Goal: Transaction & Acquisition: Obtain resource

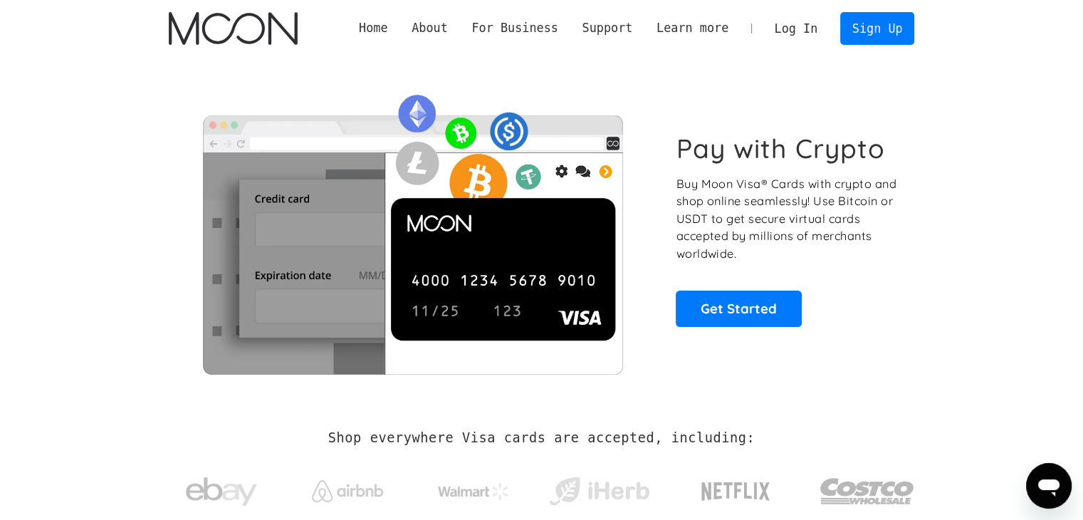
click at [817, 22] on link "Log In" at bounding box center [795, 28] width 67 height 31
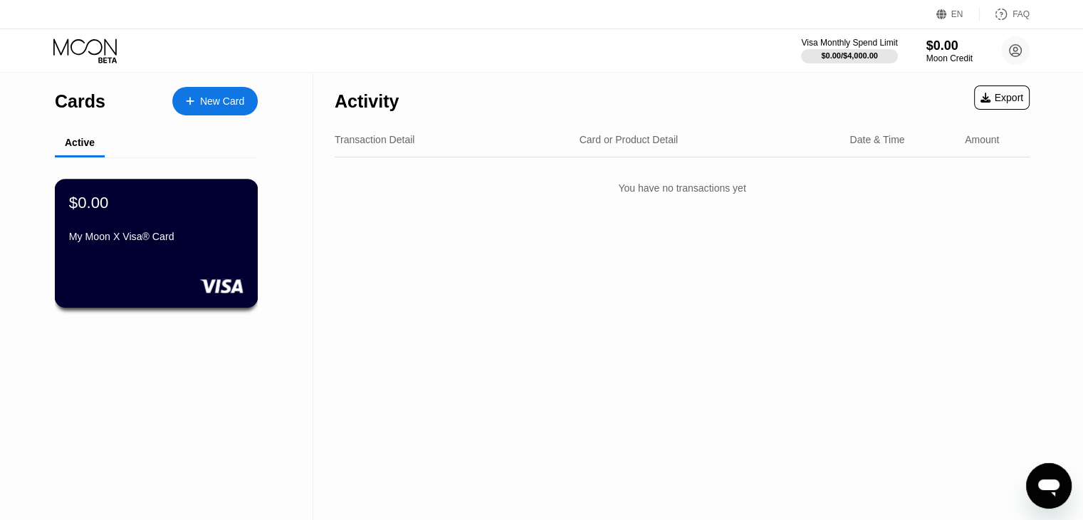
click at [162, 229] on div "$0.00 My Moon X Visa® Card" at bounding box center [156, 220] width 174 height 55
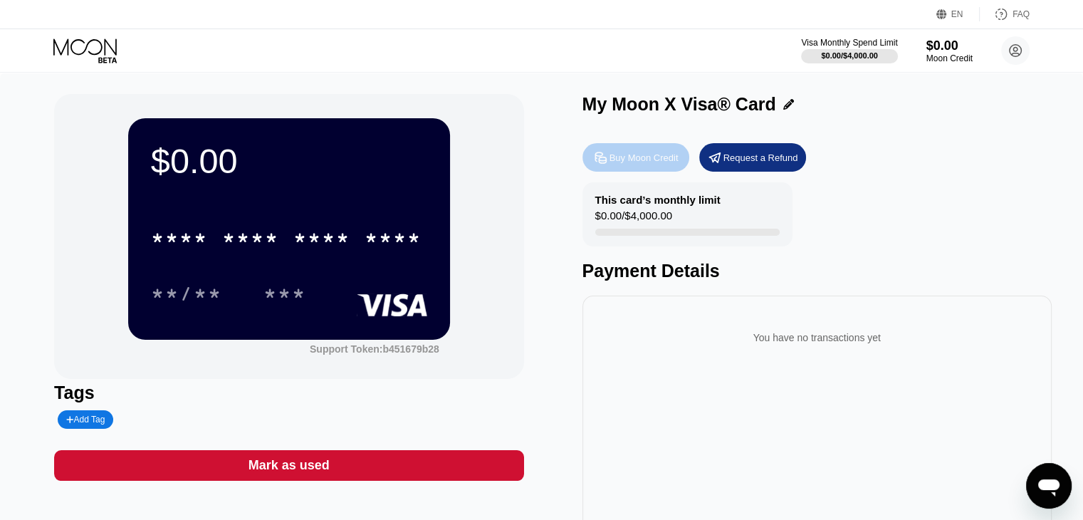
click at [631, 164] on div "Buy Moon Credit" at bounding box center [643, 158] width 69 height 12
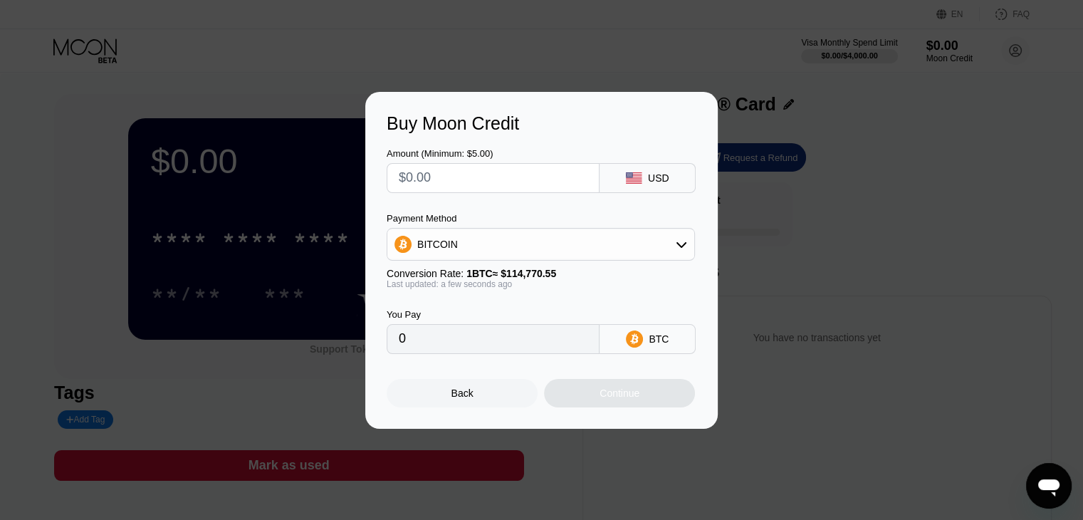
click at [458, 178] on input "text" at bounding box center [493, 178] width 189 height 28
click at [434, 242] on div "BITCOIN" at bounding box center [437, 243] width 41 height 11
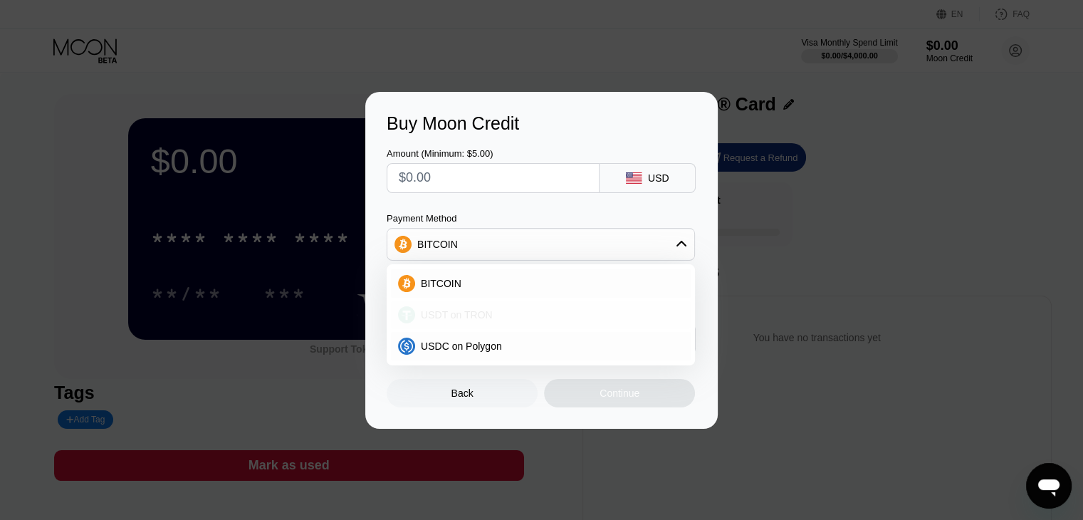
click at [436, 319] on span "USDT on TRON" at bounding box center [457, 314] width 72 height 11
type input "0.00"
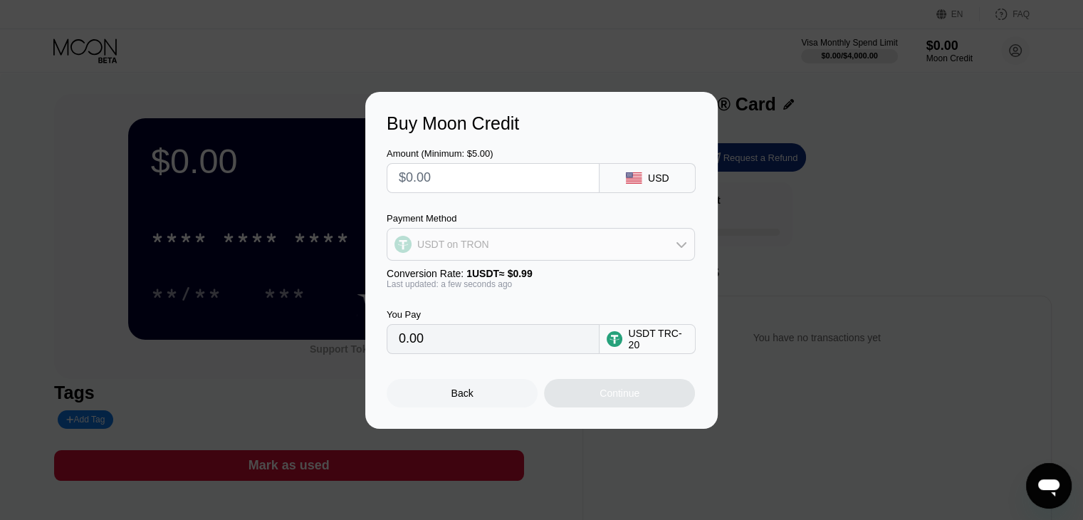
drag, startPoint x: 526, startPoint y: 245, endPoint x: 447, endPoint y: 336, distance: 120.6
click at [447, 336] on div "Amount (Minimum: $5.00) USD Payment Method USDT on TRON Conversion Rate: 1 USDT…" at bounding box center [542, 244] width 310 height 220
click at [447, 338] on input "0.00" at bounding box center [493, 339] width 189 height 28
click at [455, 180] on input "text" at bounding box center [493, 178] width 189 height 28
type input "$5"
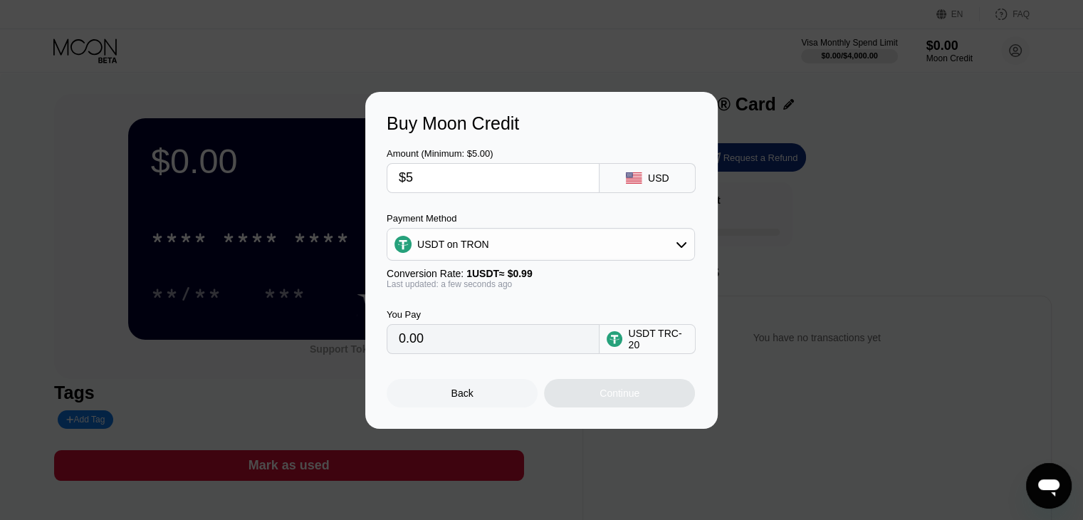
type input "5.05"
type input "$50"
type input "50.51"
type input "$500"
type input "505.05"
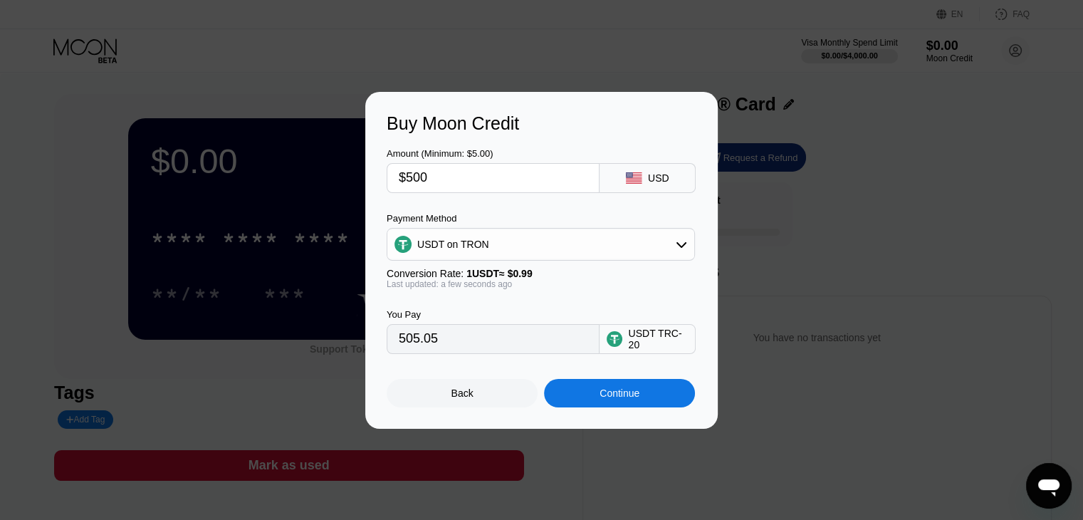
type input "$500"
click at [612, 399] on div "Continue" at bounding box center [619, 392] width 40 height 11
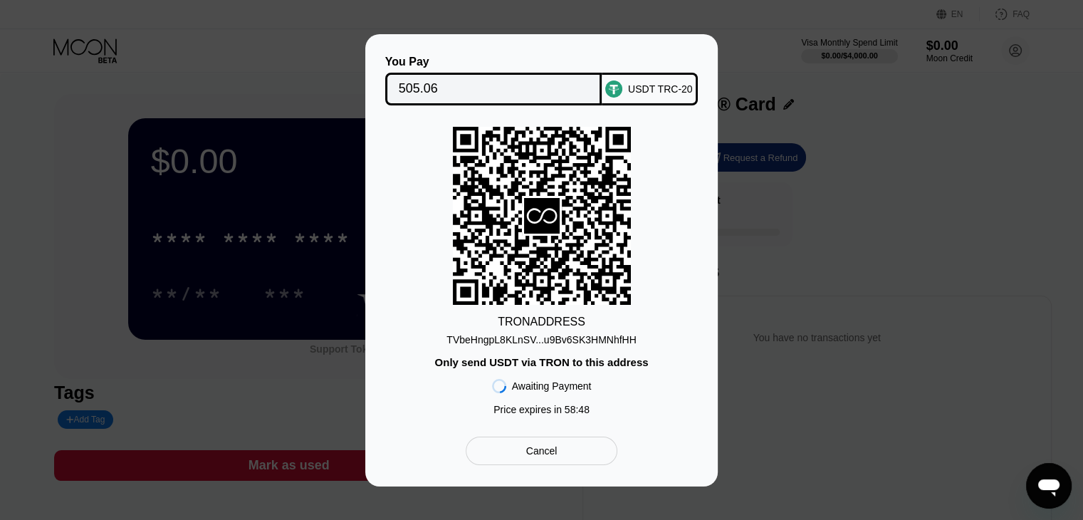
click at [530, 452] on div "Cancel" at bounding box center [541, 450] width 31 height 13
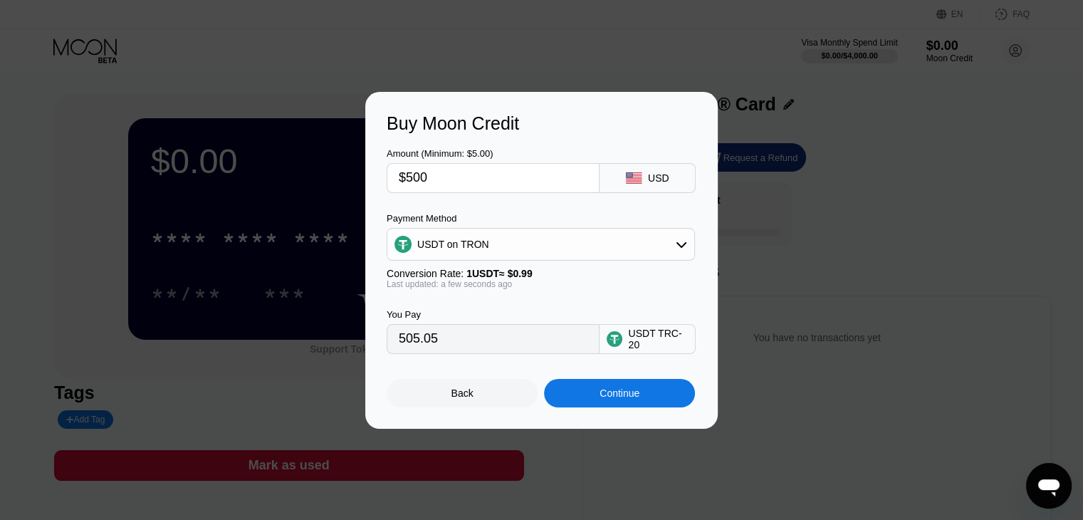
click at [448, 393] on div "Back" at bounding box center [462, 393] width 151 height 28
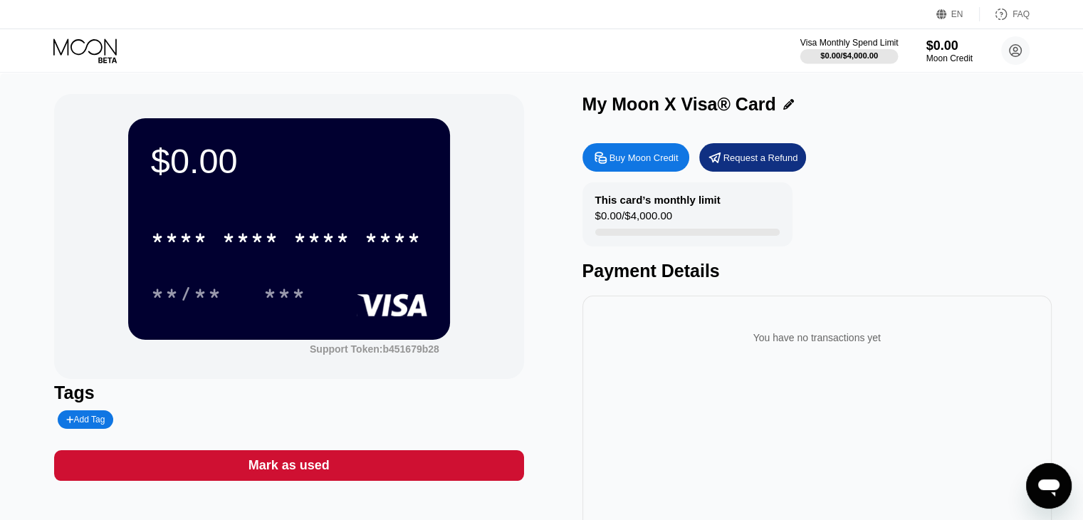
click at [866, 38] on div "Visa Monthly Spend Limit" at bounding box center [849, 43] width 98 height 10
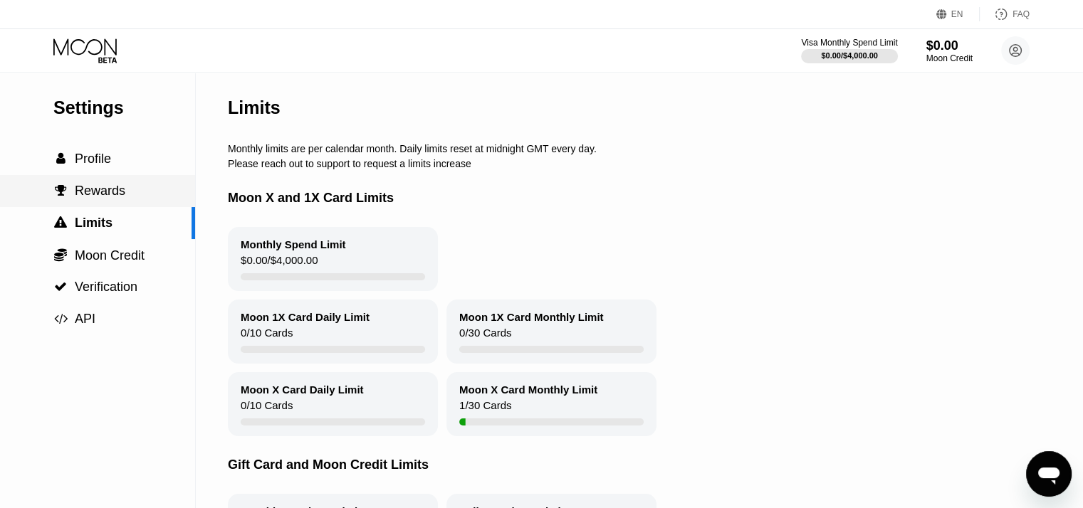
click at [89, 192] on span "Rewards" at bounding box center [100, 191] width 51 height 14
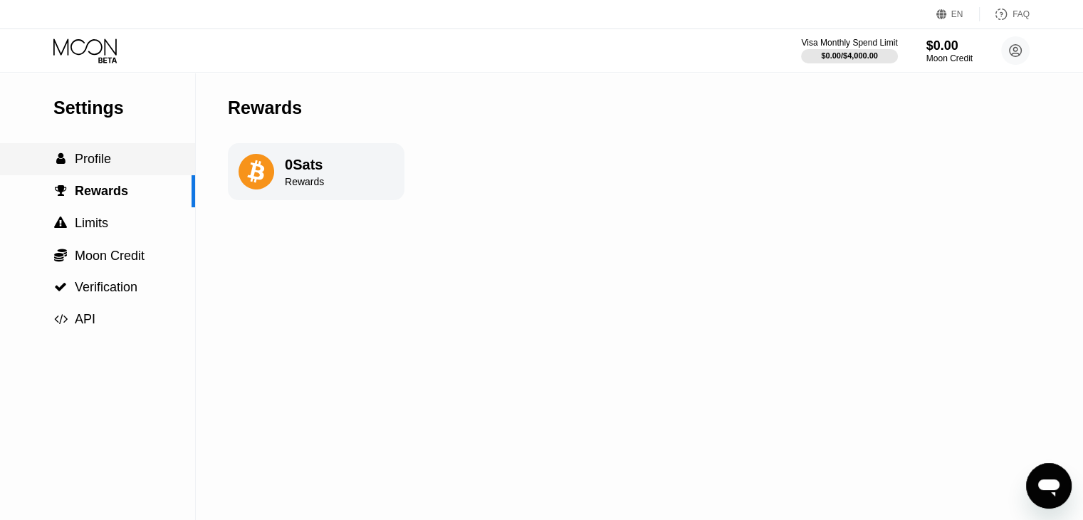
click at [86, 173] on div " Profile" at bounding box center [97, 159] width 195 height 32
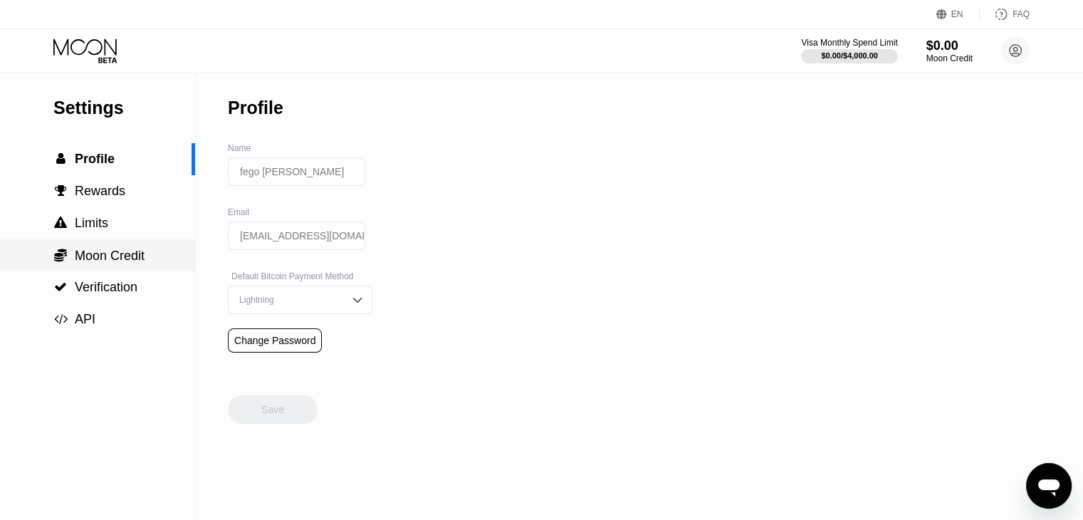
click at [128, 270] on div " Moon Credit" at bounding box center [97, 255] width 195 height 32
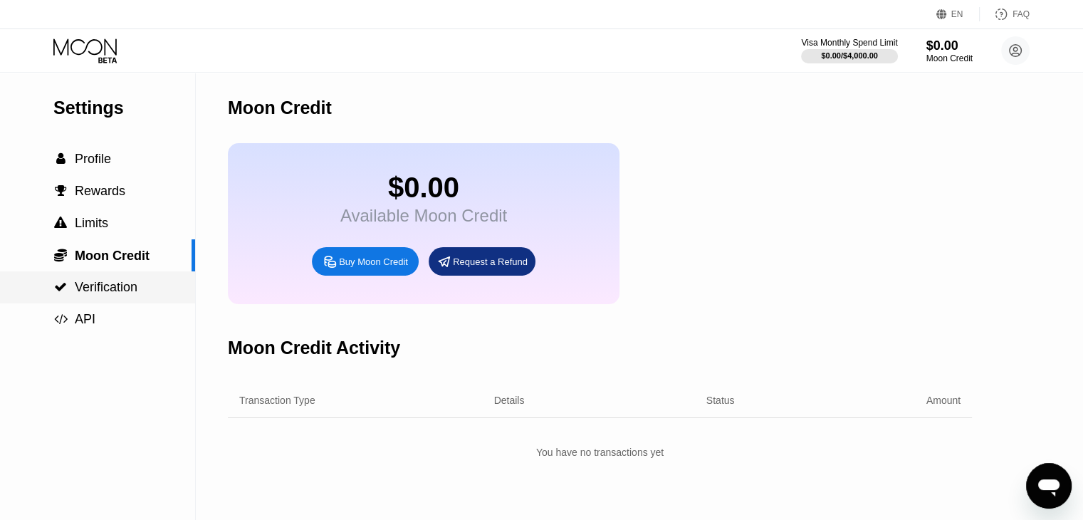
click at [98, 280] on div " Verification" at bounding box center [97, 287] width 195 height 32
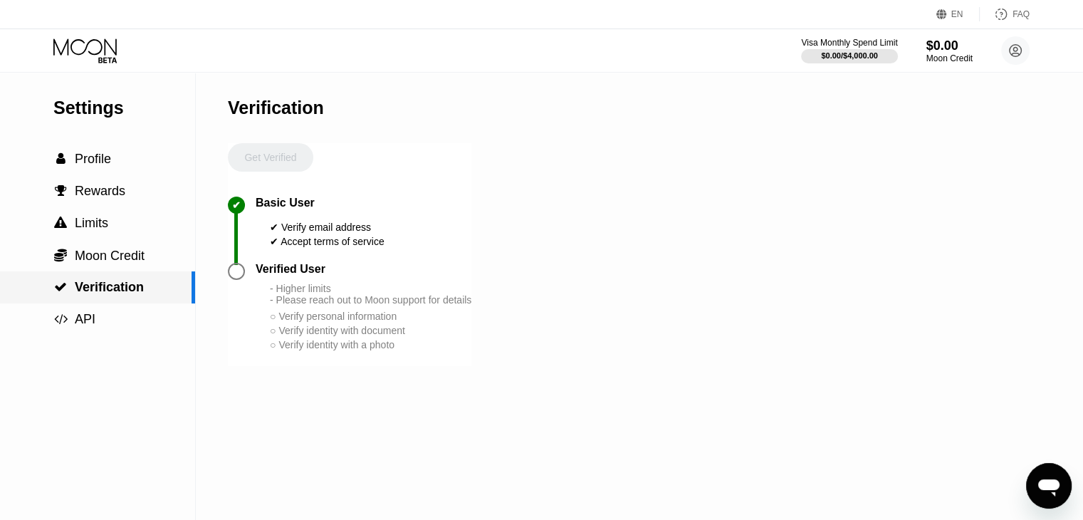
click at [98, 280] on div " Verification" at bounding box center [97, 287] width 195 height 32
click at [100, 143] on div "Settings  Profile  Rewards  Limits  Moon Credit  Verification  API" at bounding box center [97, 204] width 195 height 263
drag, startPoint x: 93, startPoint y: 75, endPoint x: 88, endPoint y: 43, distance: 32.5
click at [93, 75] on div "Settings  Profile  Rewards  Limits  Moon Credit  Verification  API" at bounding box center [97, 204] width 195 height 263
click at [83, 32] on div "Visa Monthly Spend Limit $0.00 / $4,000.00 $0.00 Moon Credit fego [PERSON_NAME]…" at bounding box center [541, 50] width 1083 height 43
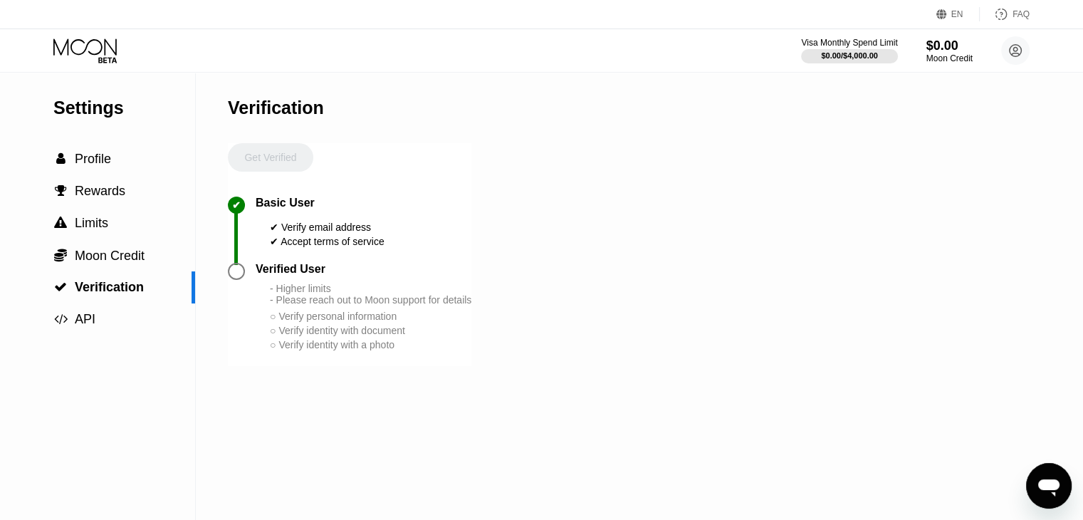
click at [85, 50] on icon at bounding box center [86, 50] width 66 height 25
